Goal: Check status

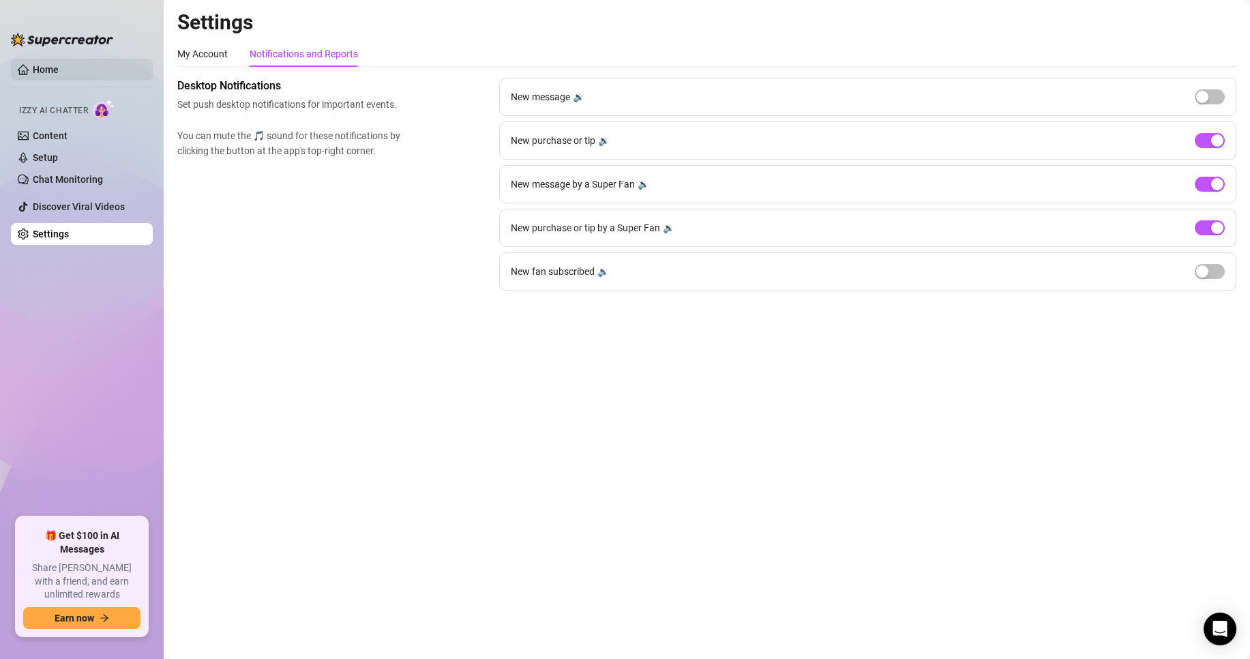
click at [59, 72] on link "Home" at bounding box center [46, 69] width 26 height 11
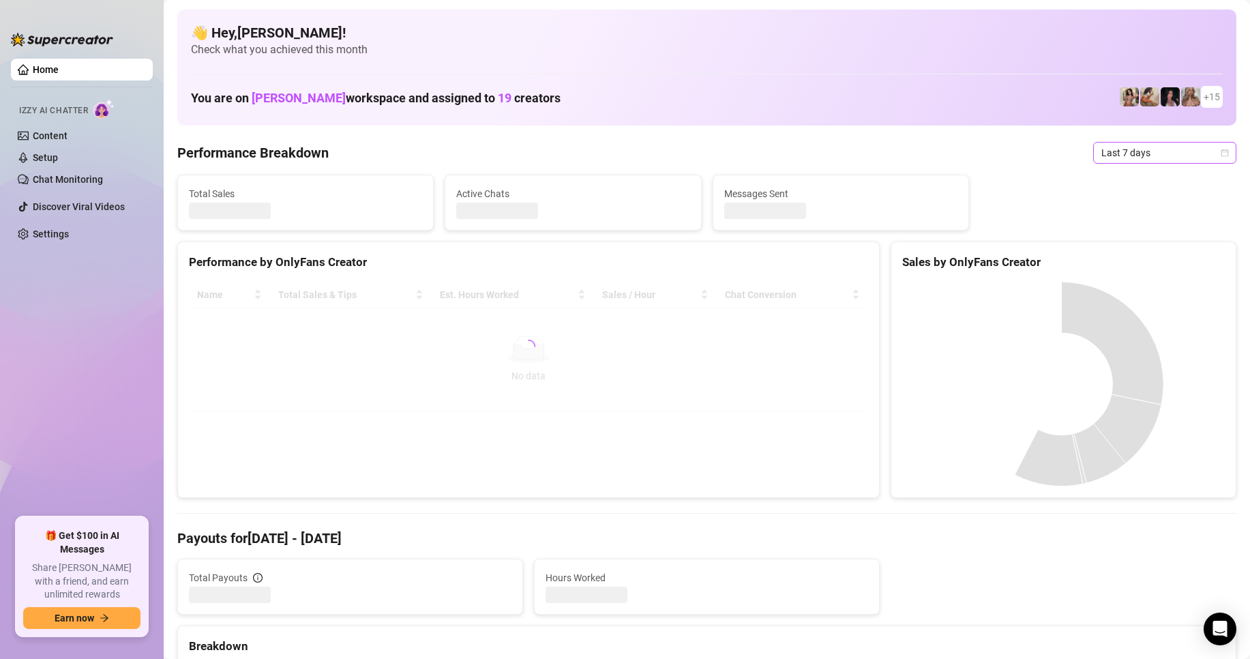
click at [1114, 163] on div "Last 7 days" at bounding box center [1164, 153] width 143 height 22
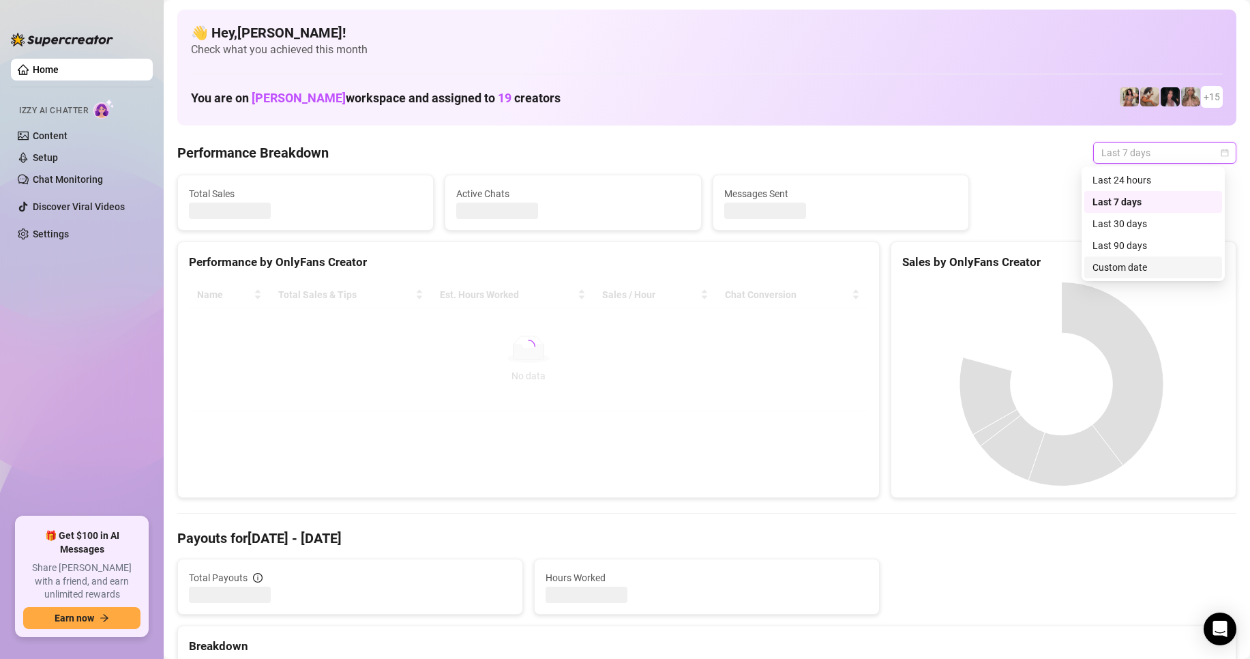
click at [1124, 265] on div "Custom date" at bounding box center [1152, 267] width 121 height 15
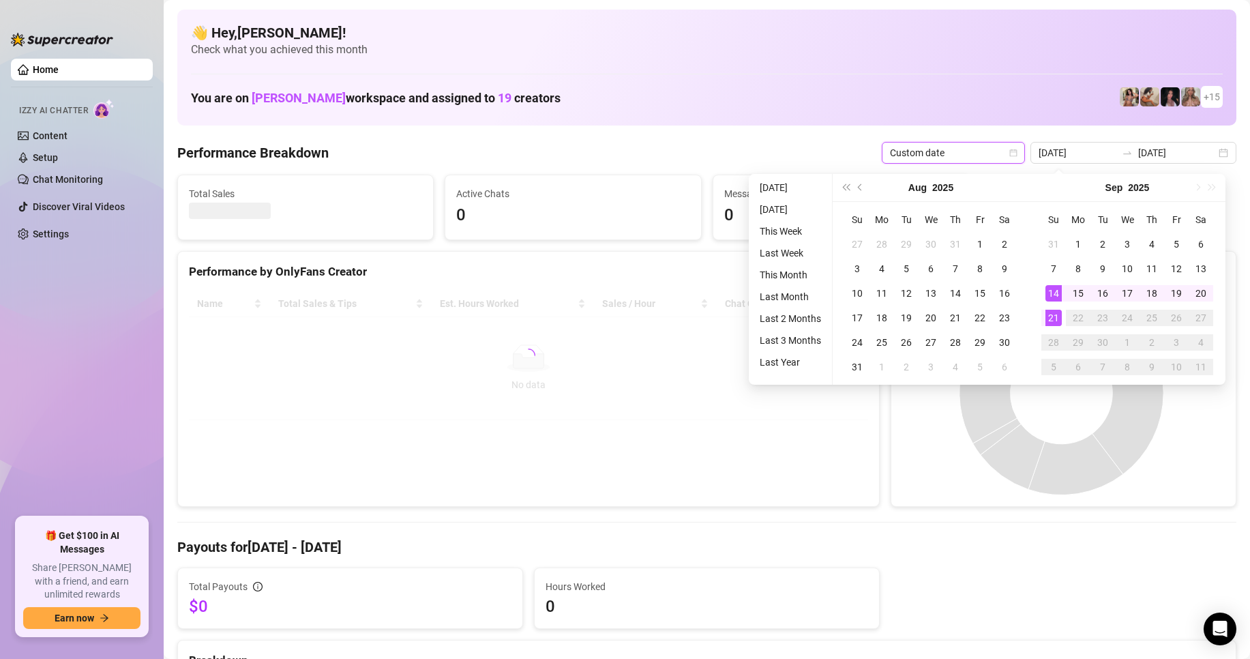
type input "[DATE]"
click at [1050, 319] on div "21" at bounding box center [1053, 318] width 16 height 16
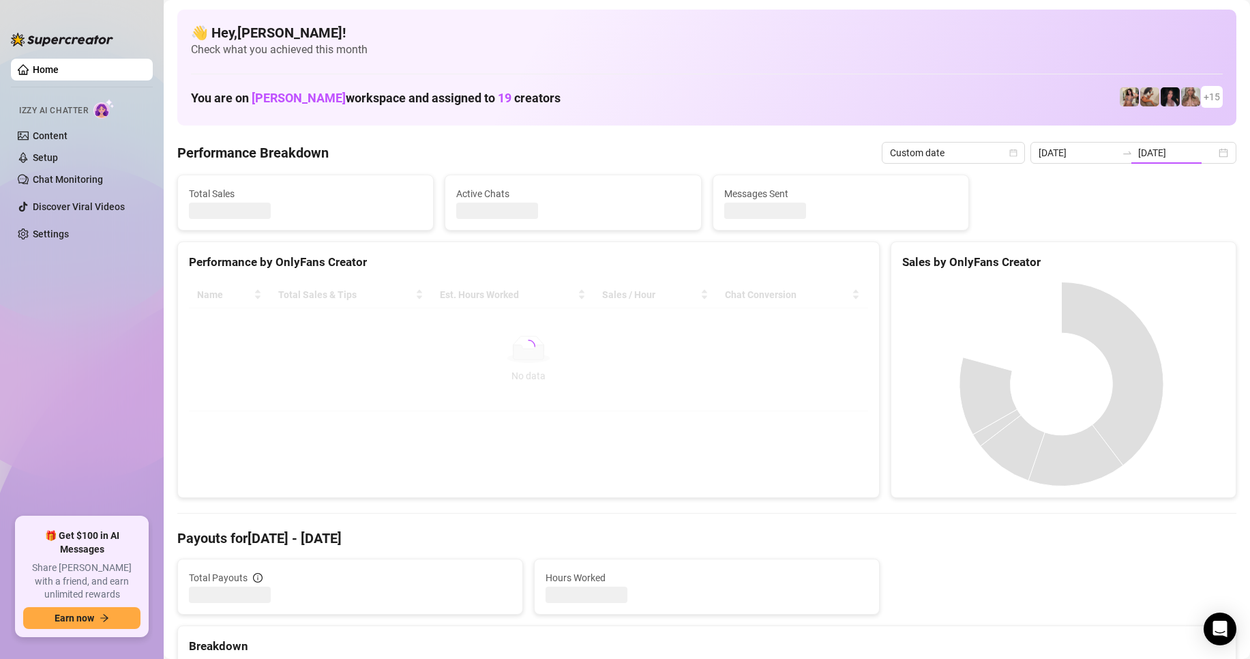
type input "[DATE]"
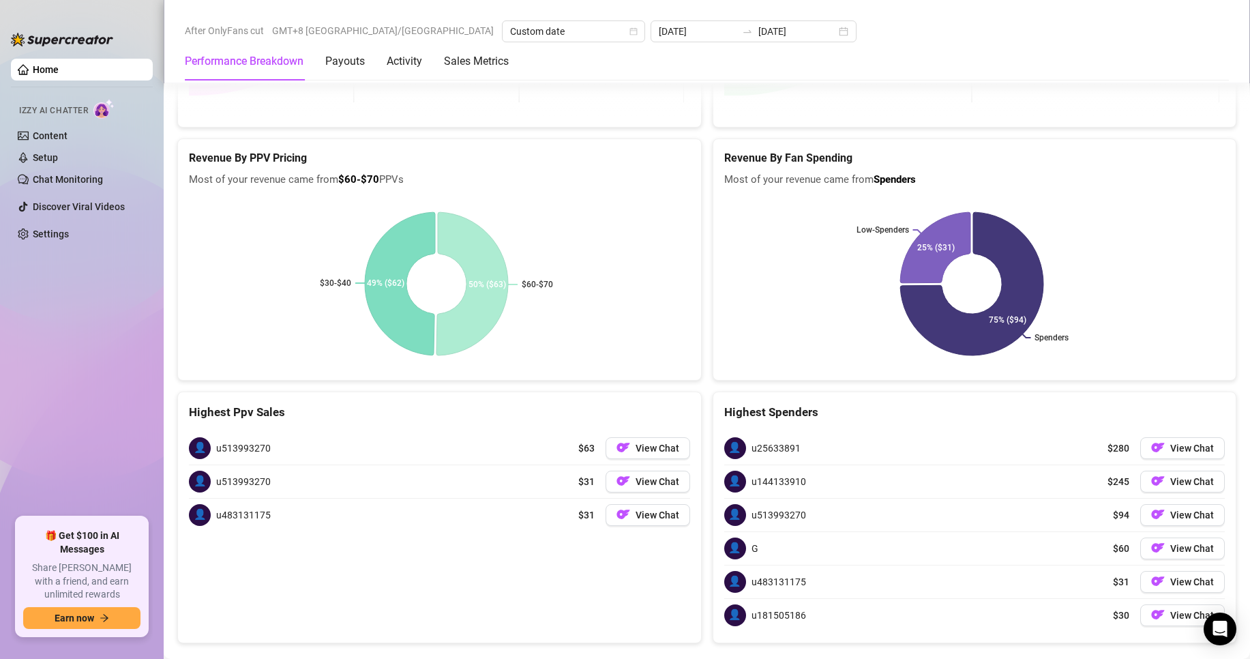
scroll to position [2733, 0]
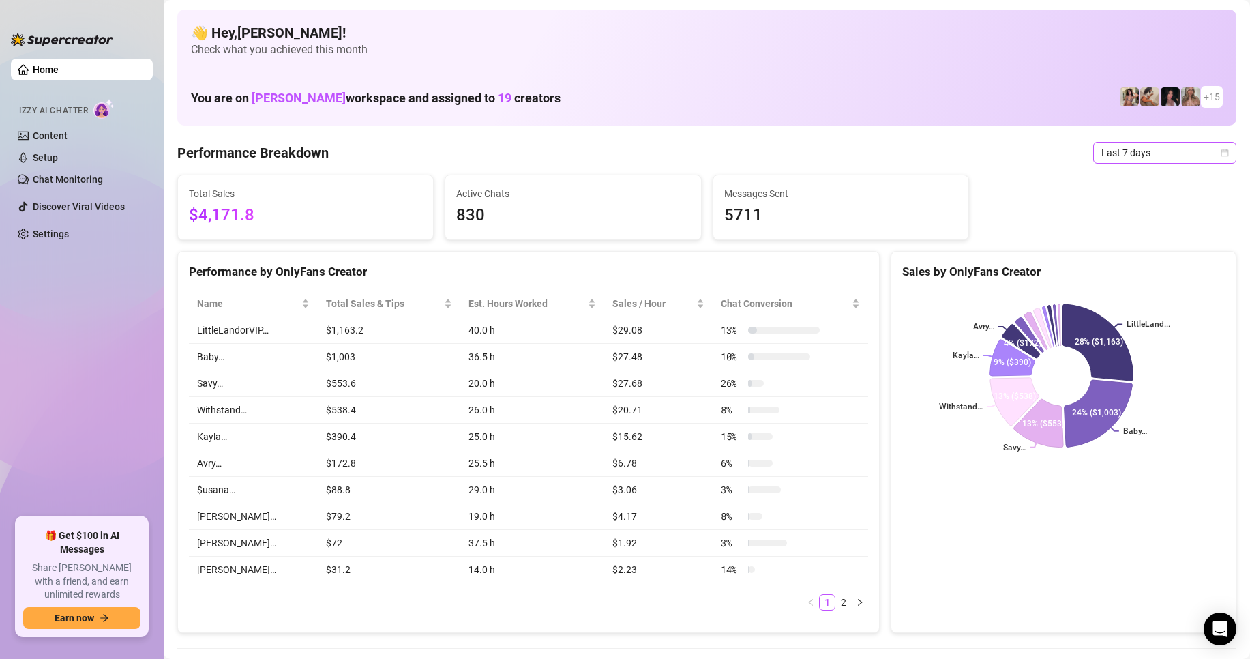
click at [1112, 153] on span "Last 7 days" at bounding box center [1164, 153] width 127 height 20
click at [1111, 264] on div "Custom date" at bounding box center [1152, 267] width 121 height 15
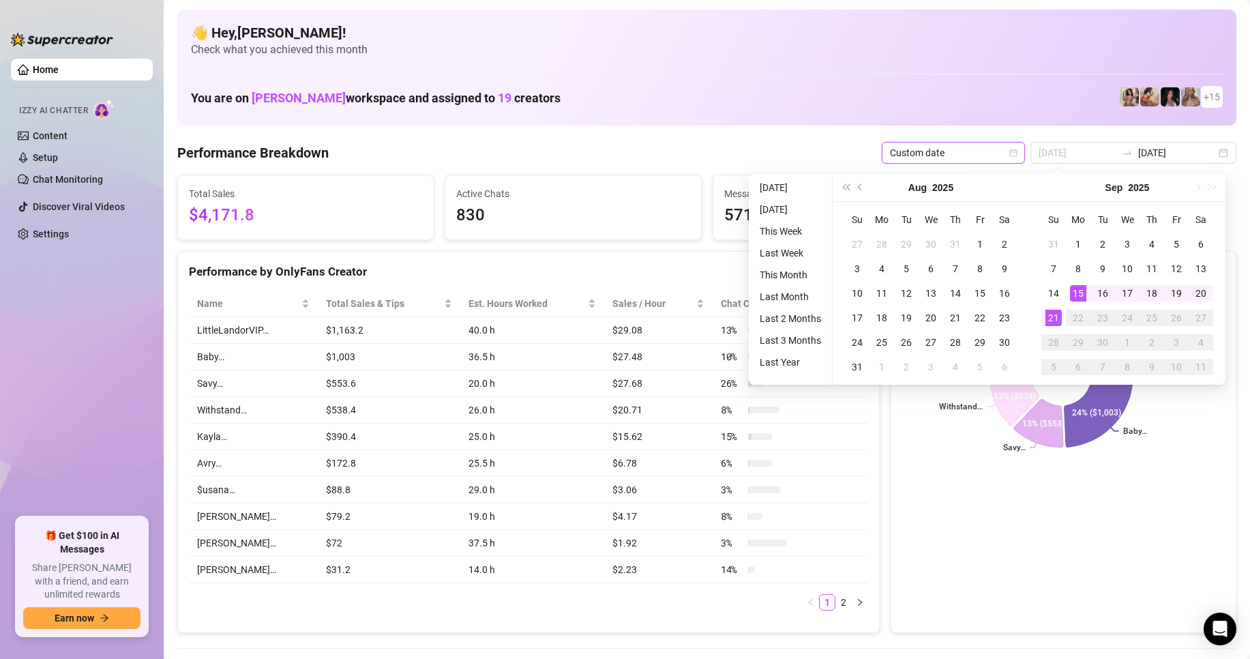
type input "[DATE]"
click at [1054, 312] on div "21" at bounding box center [1053, 318] width 16 height 16
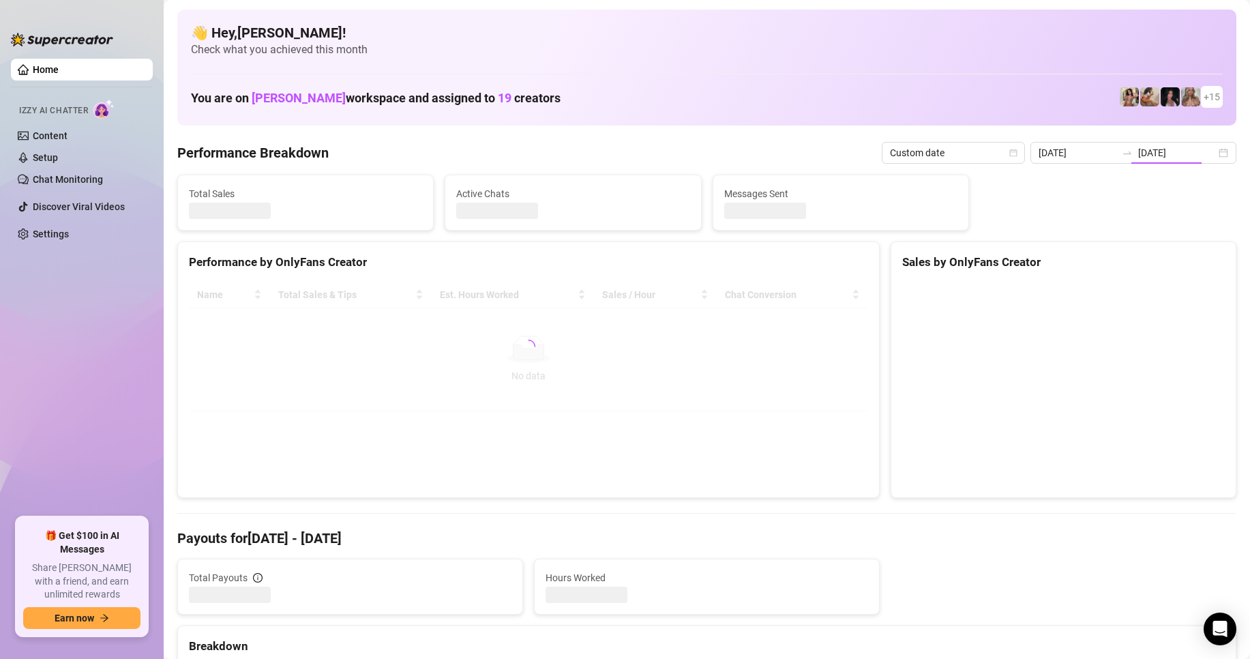
type input "[DATE]"
